Goal: Check status: Check status

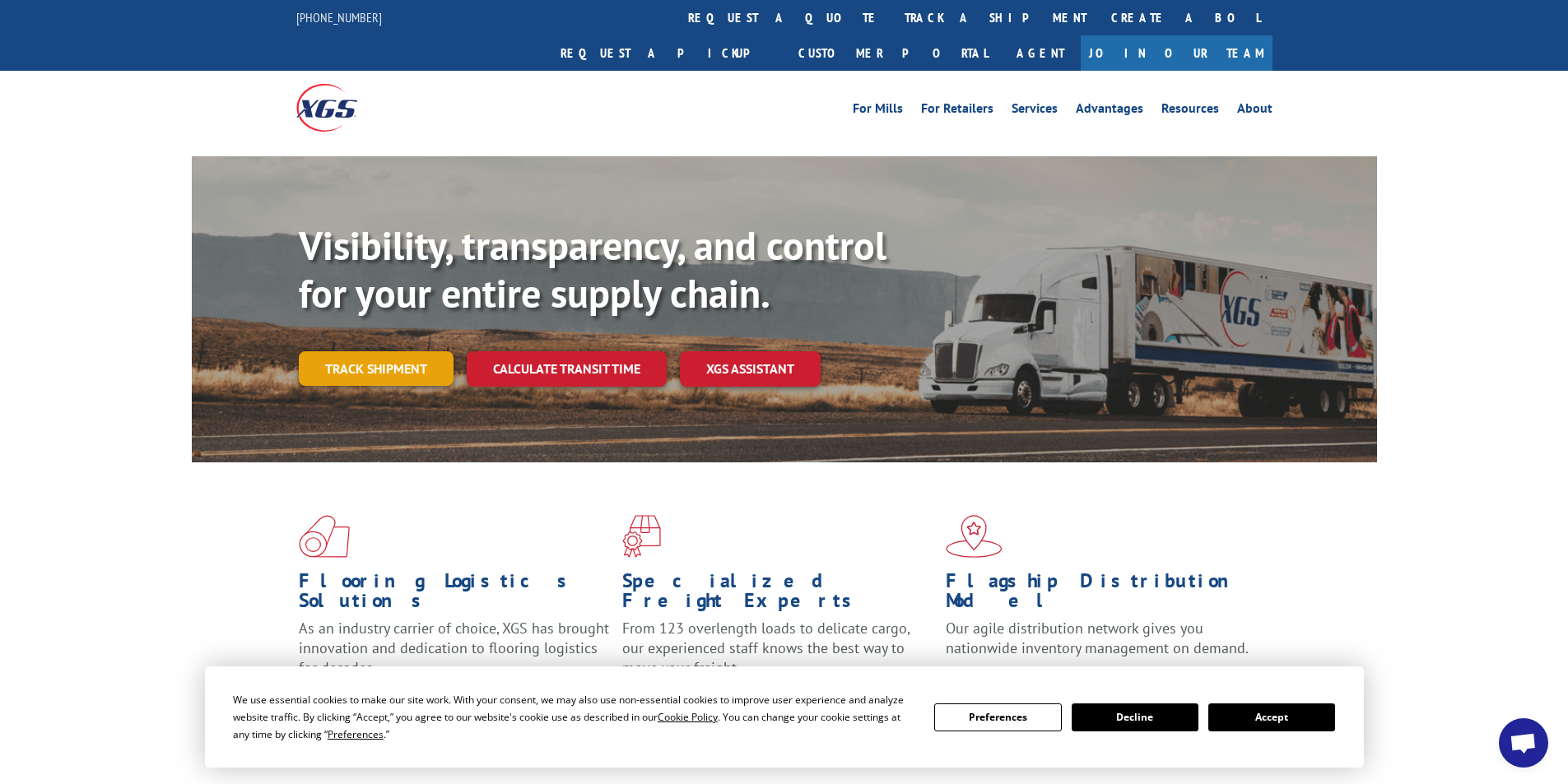
click at [408, 351] on link "Track shipment" at bounding box center [376, 368] width 155 height 34
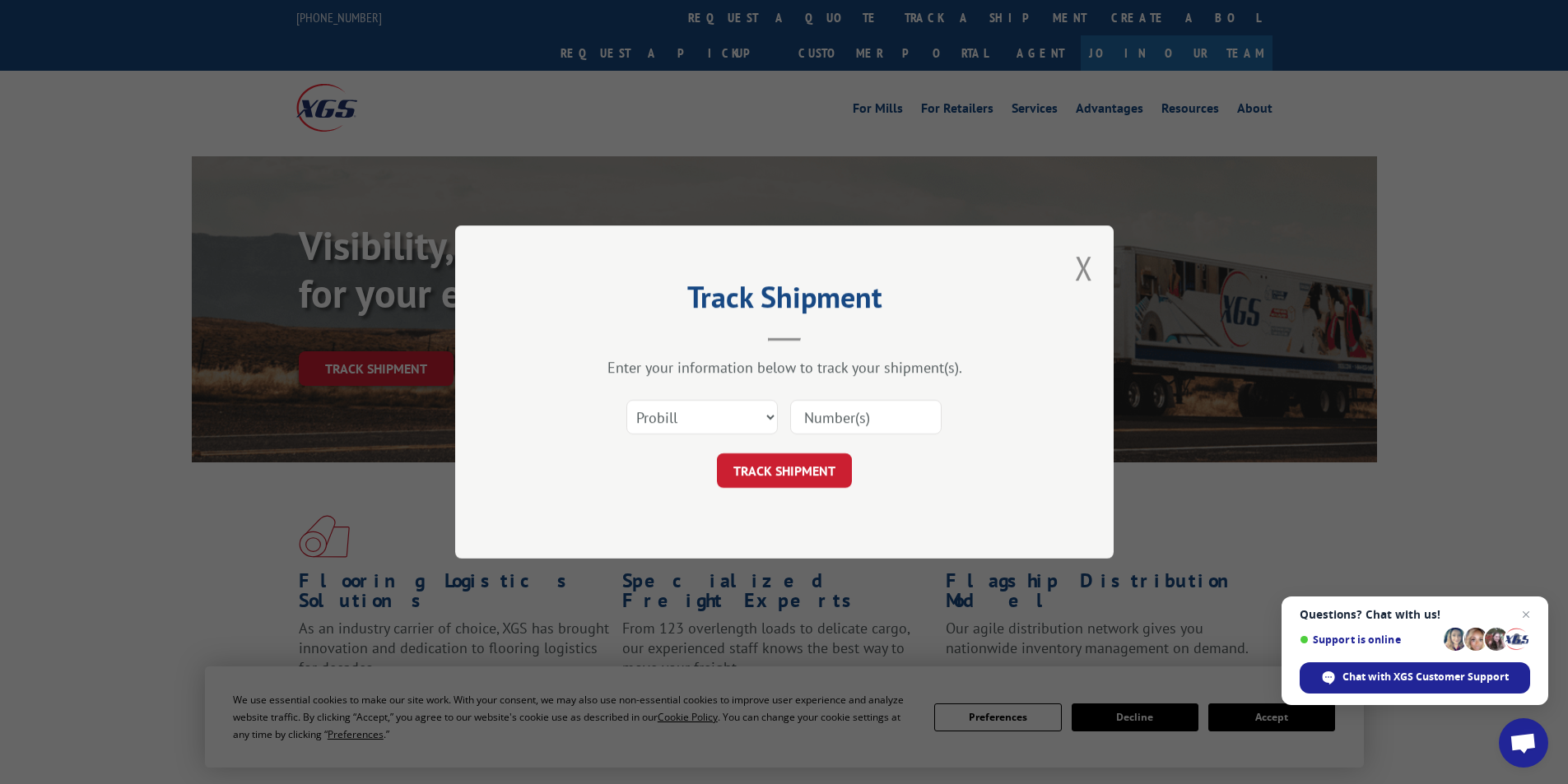
click at [870, 424] on input at bounding box center [866, 416] width 151 height 34
type input "514795"
click button "TRACK SHIPMENT" at bounding box center [784, 470] width 135 height 34
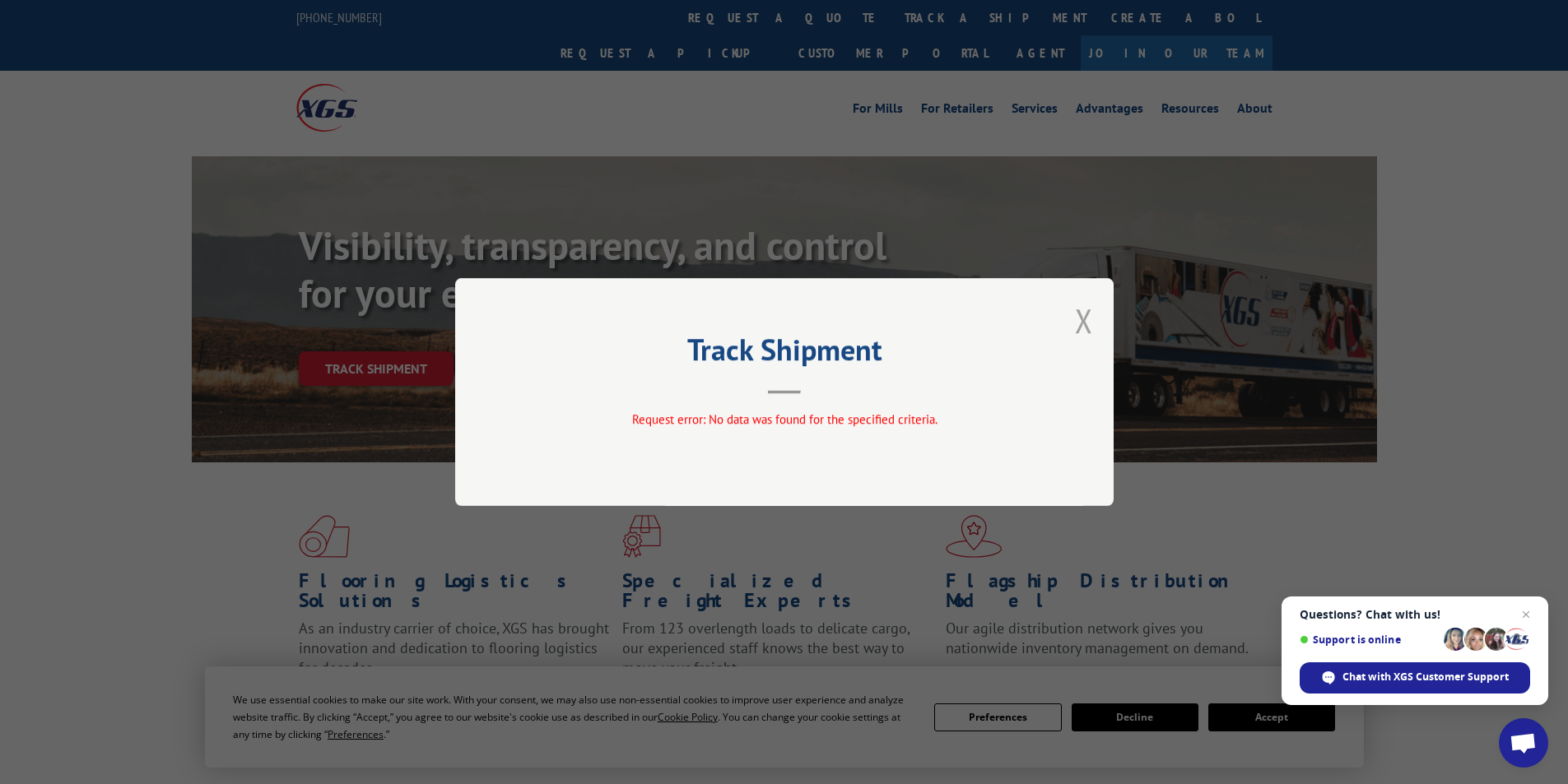
click at [1080, 313] on button "Close modal" at bounding box center [1084, 321] width 18 height 44
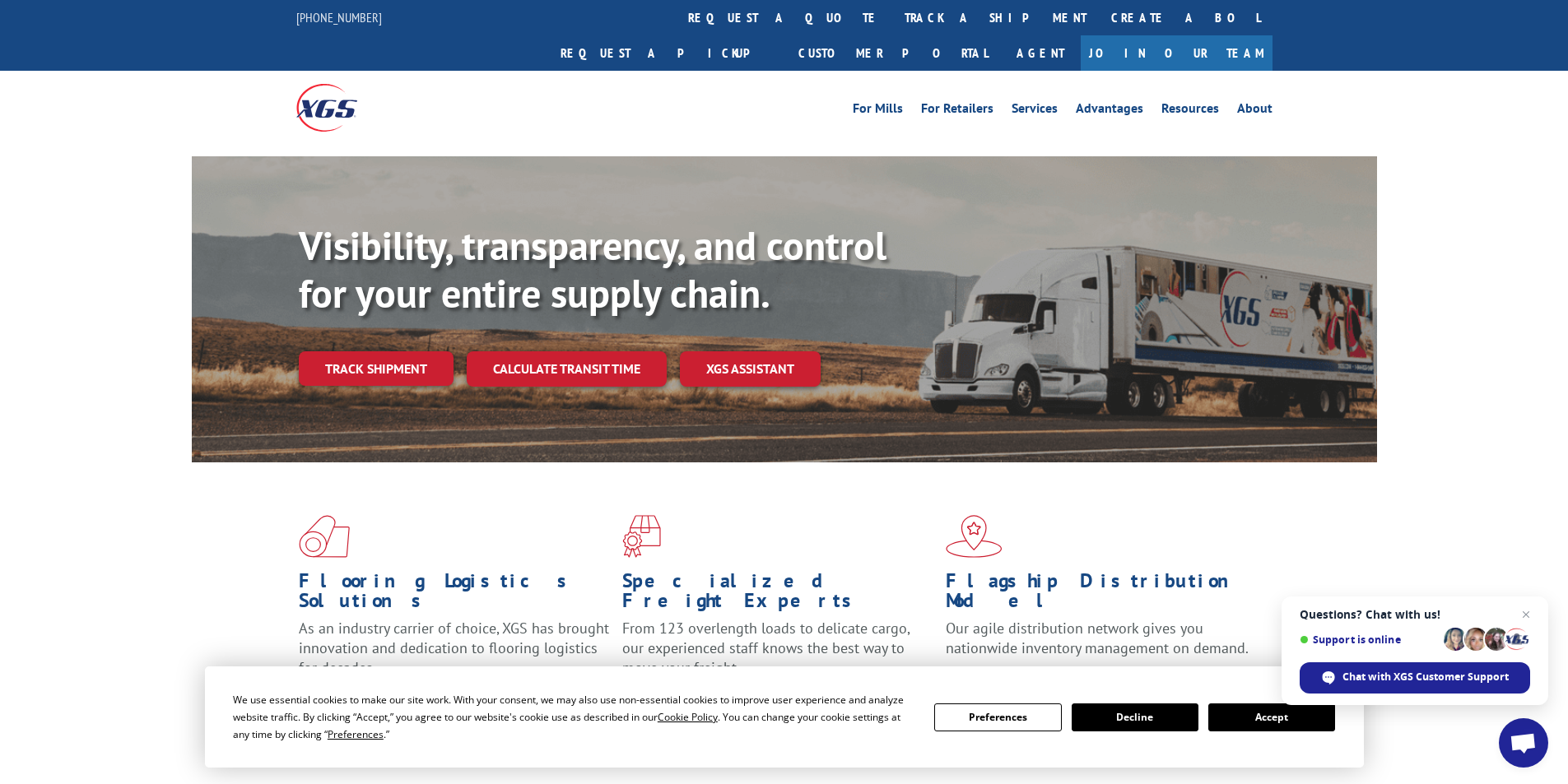
click at [417, 351] on link "Track shipment" at bounding box center [376, 368] width 155 height 34
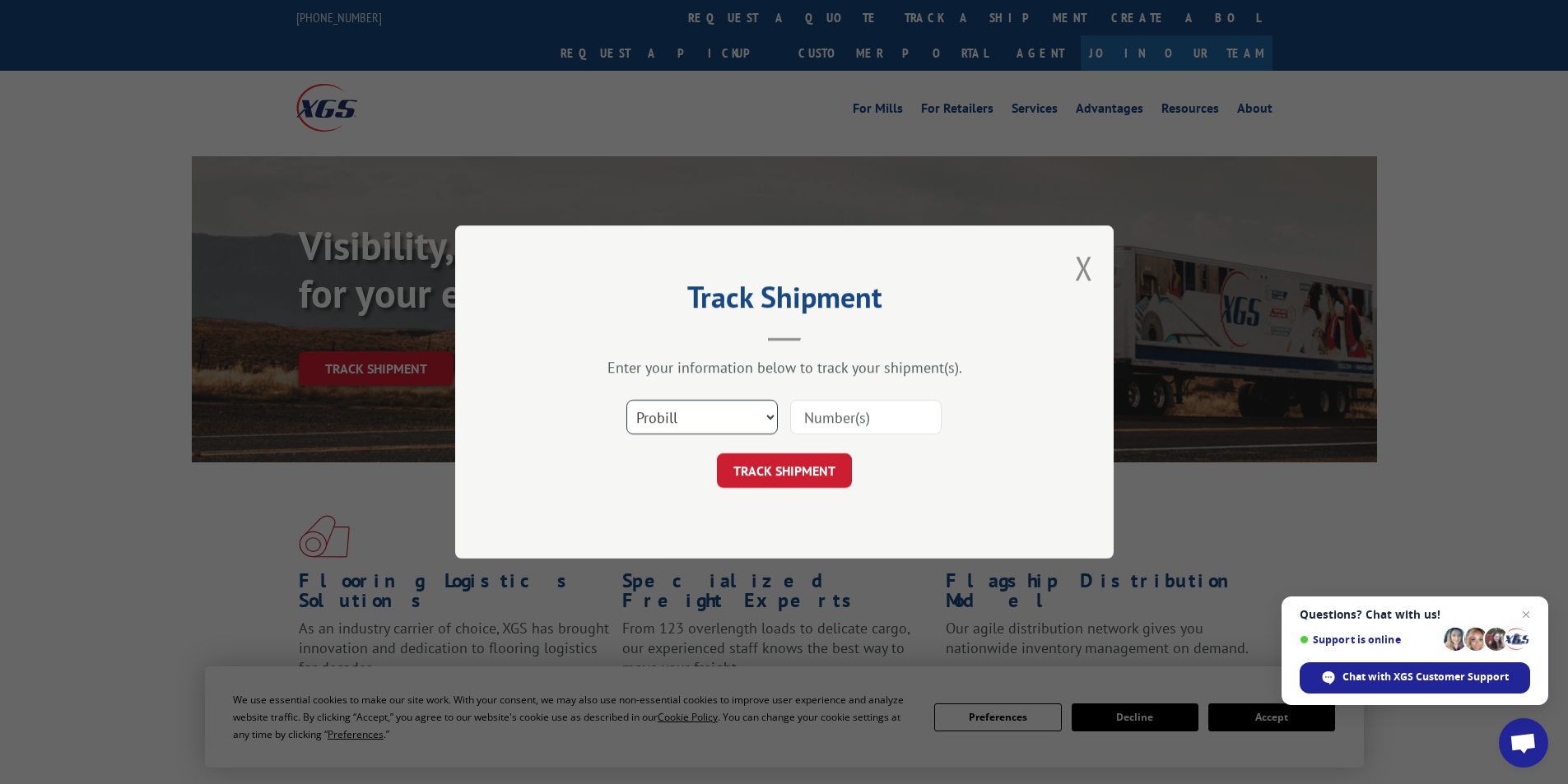
click at [769, 416] on select "Select category... Probill BOL PO" at bounding box center [702, 416] width 151 height 34
select select "bol"
click at [627, 400] on select "Select category... Probill BOL PO" at bounding box center [702, 416] width 151 height 34
click at [844, 414] on input at bounding box center [866, 416] width 151 height 34
type input "514795"
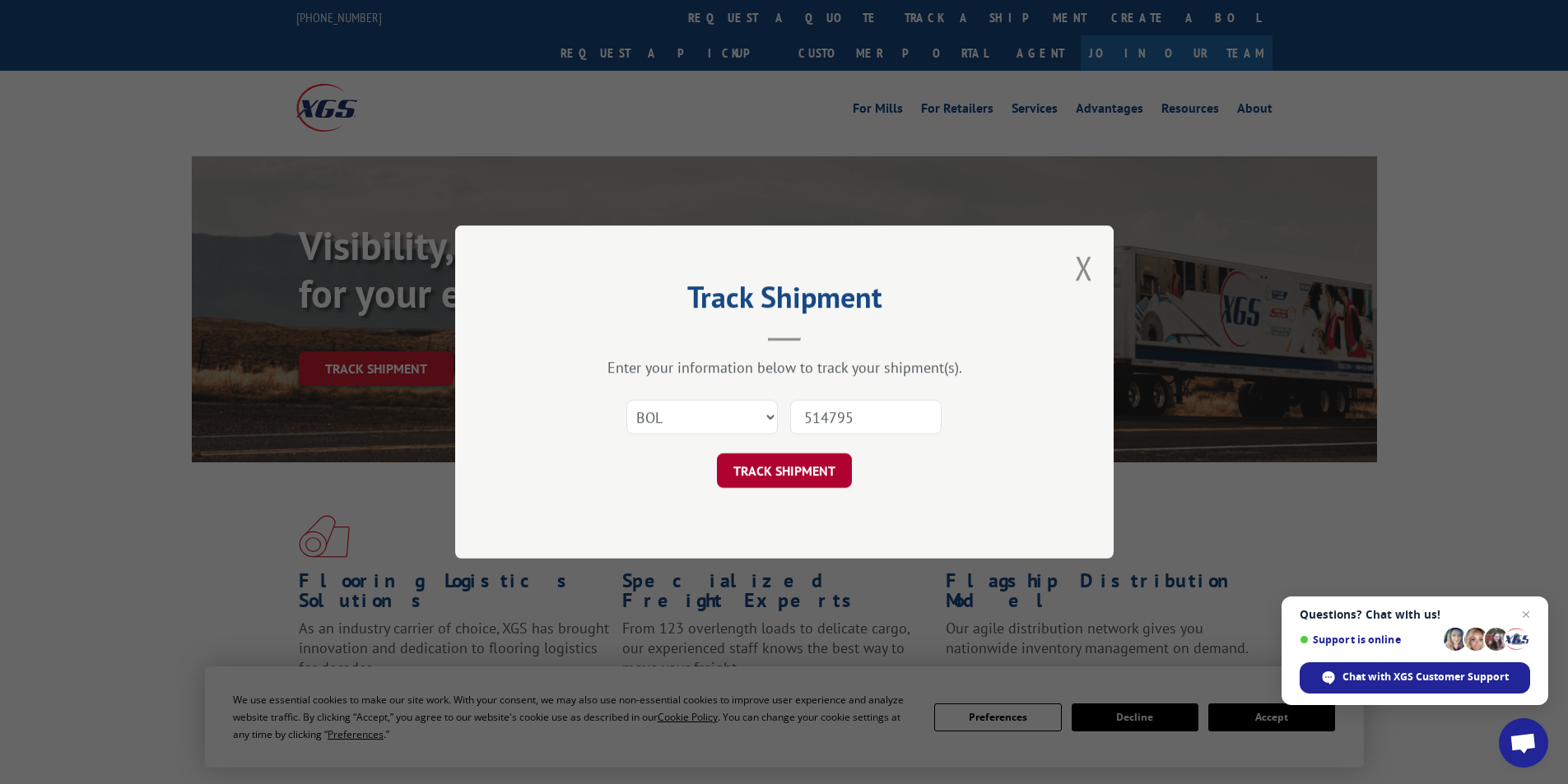
click at [783, 475] on button "TRACK SHIPMENT" at bounding box center [784, 470] width 135 height 34
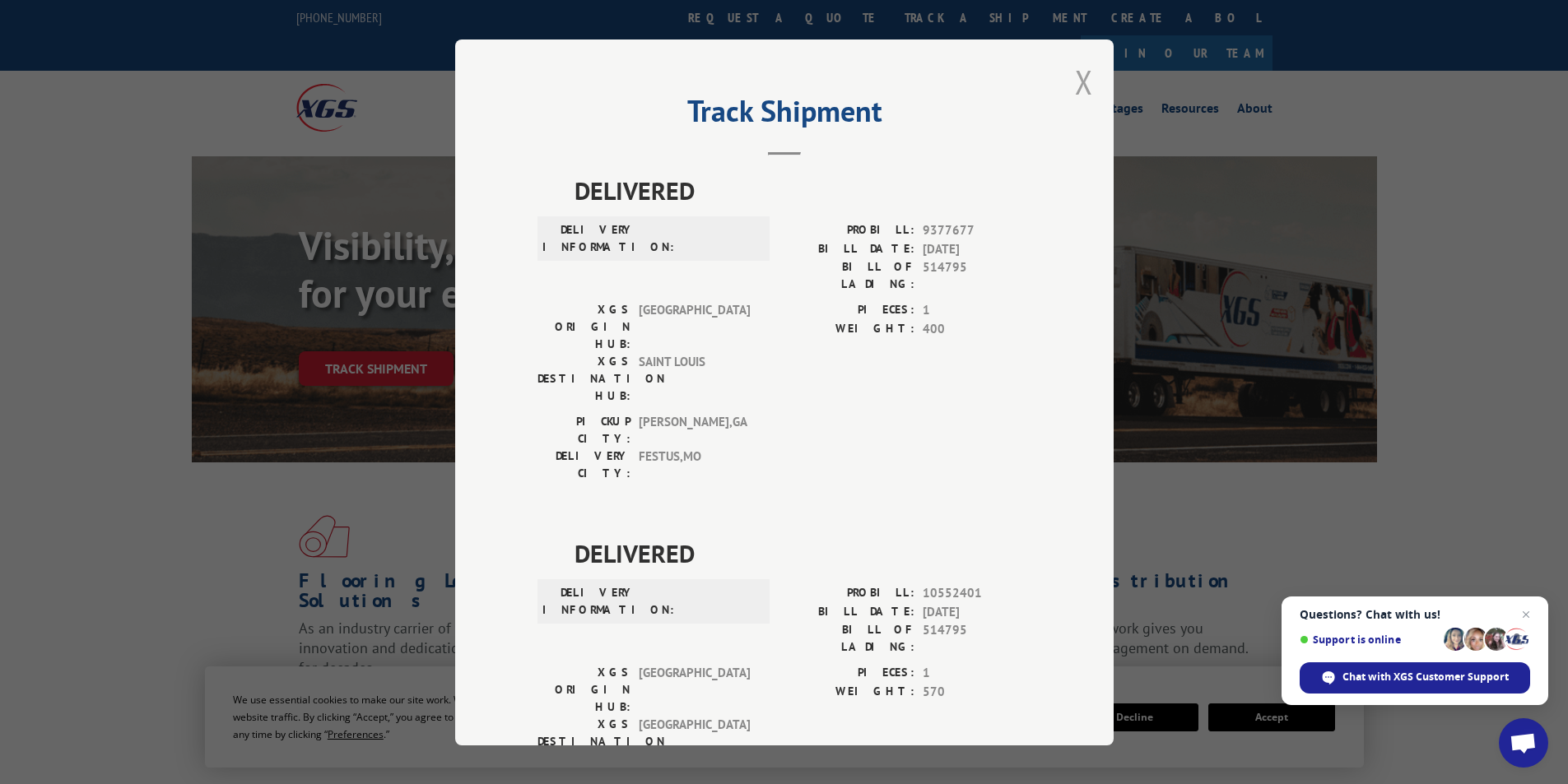
click at [1084, 76] on button "Close modal" at bounding box center [1084, 82] width 18 height 44
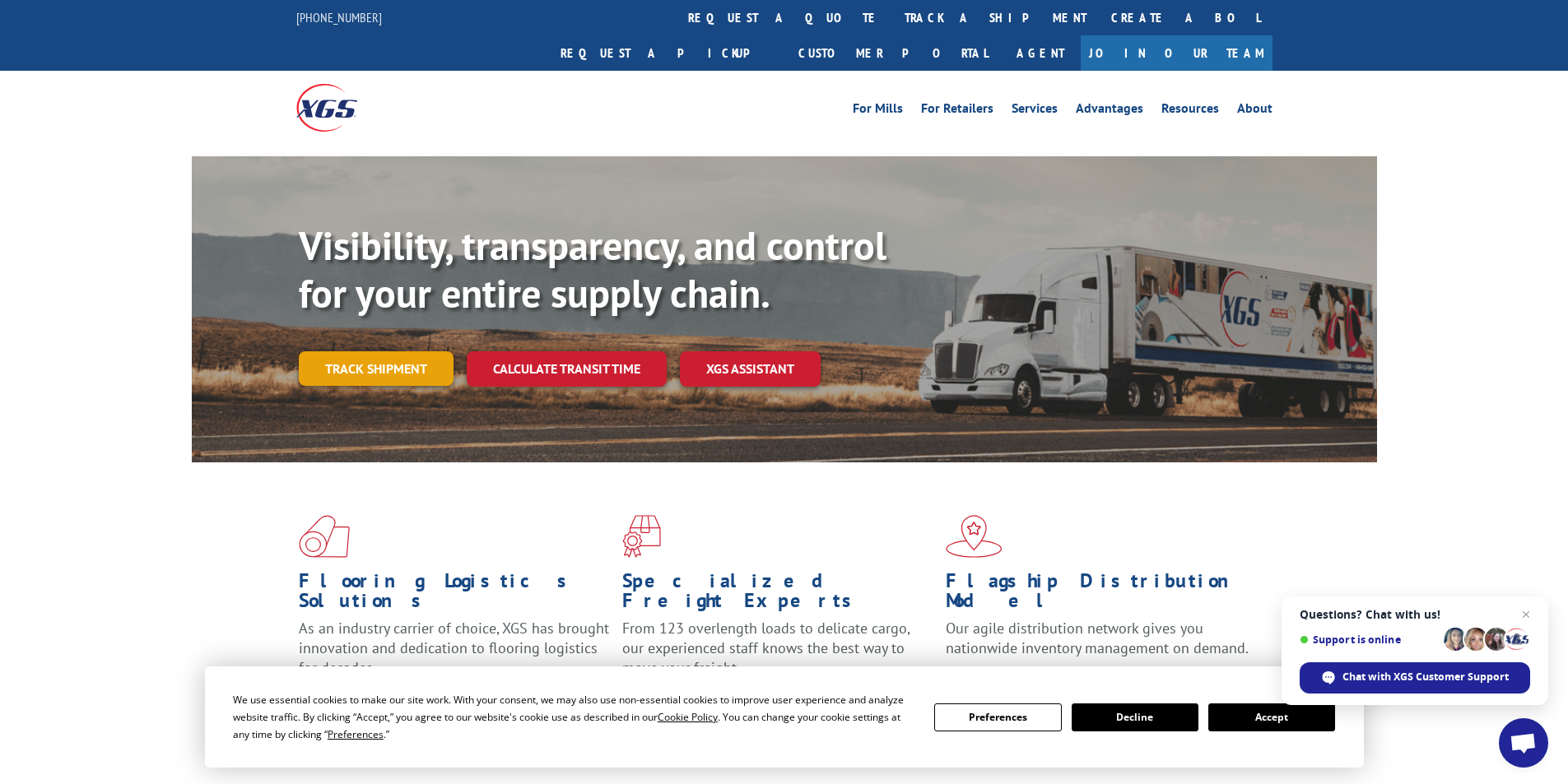
click at [416, 351] on link "Track shipment" at bounding box center [376, 368] width 155 height 34
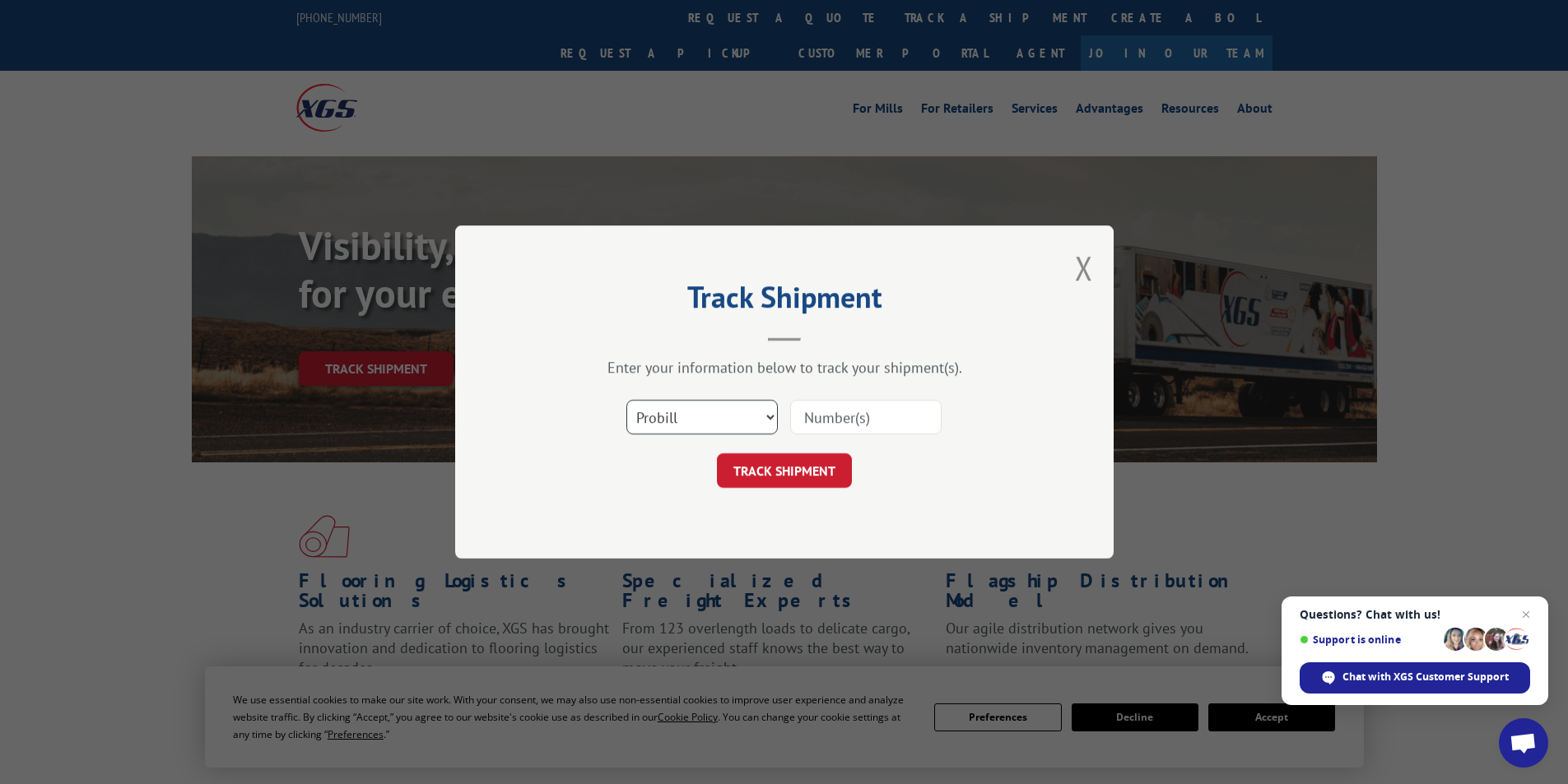
click at [768, 418] on select "Select category... Probill BOL PO" at bounding box center [702, 416] width 151 height 34
select select "po"
click at [627, 400] on select "Select category... Probill BOL PO" at bounding box center [702, 416] width 151 height 34
click at [835, 413] on input at bounding box center [866, 416] width 151 height 34
type input "52945-20713"
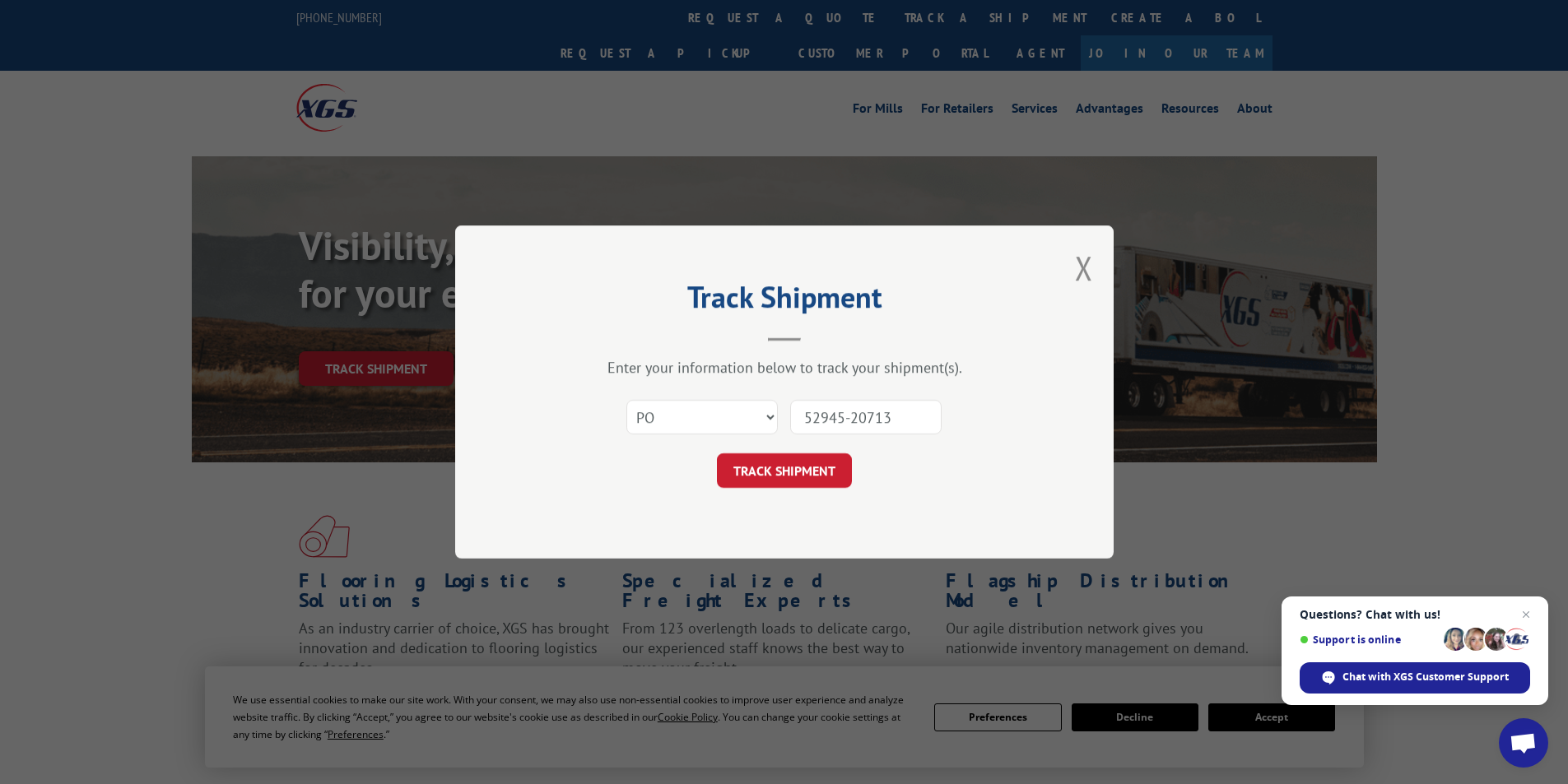
click button "TRACK SHIPMENT" at bounding box center [784, 470] width 135 height 34
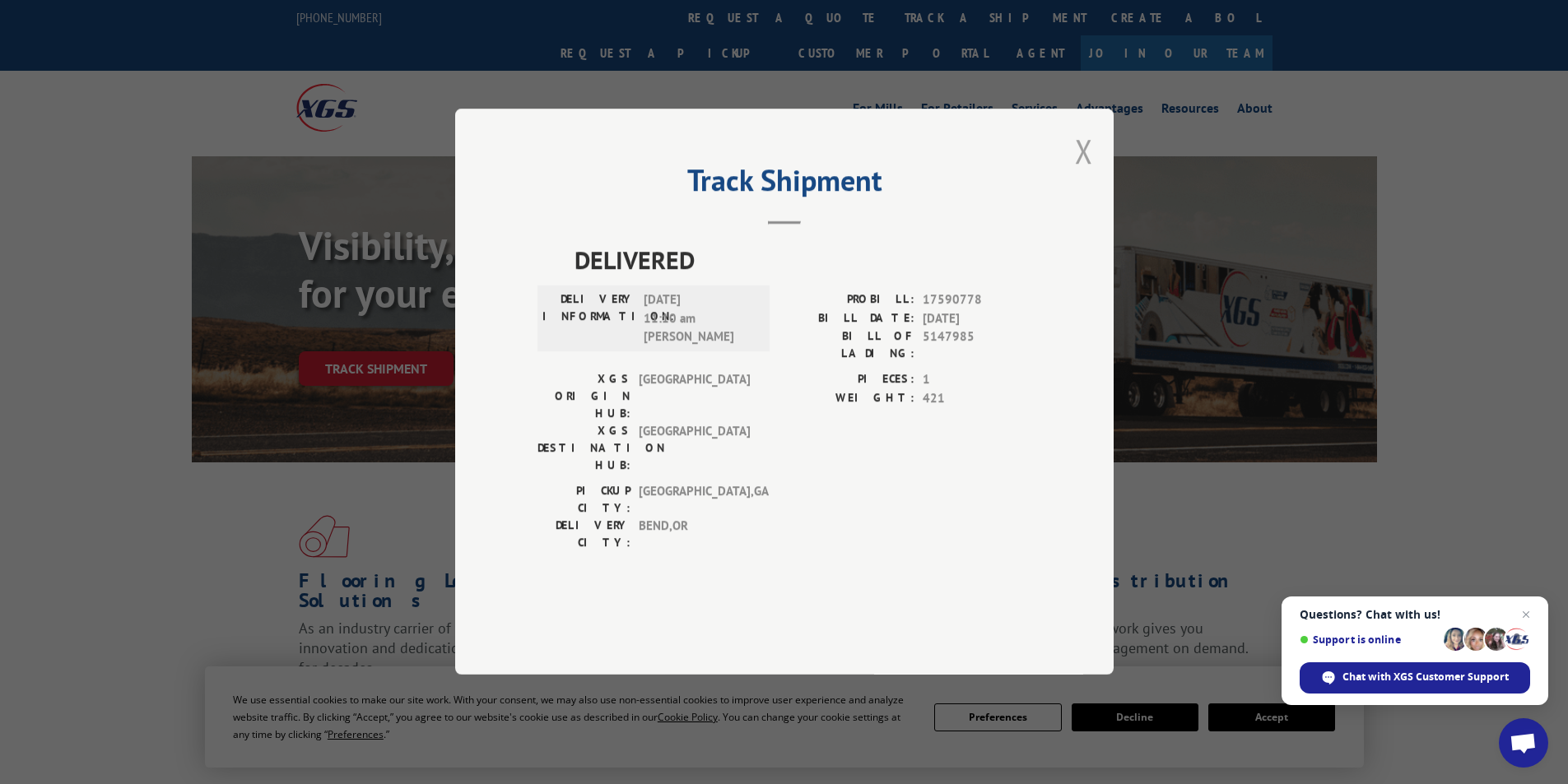
click at [1082, 173] on button "Close modal" at bounding box center [1084, 151] width 18 height 44
